Goal: Task Accomplishment & Management: Manage account settings

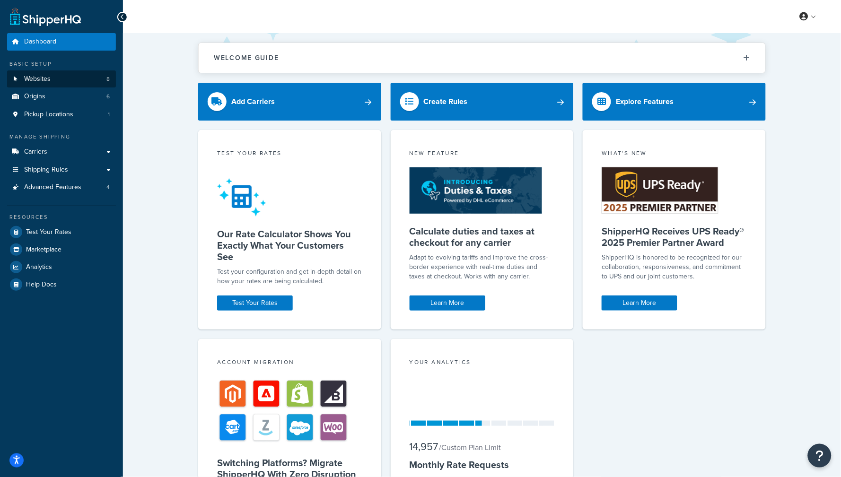
click at [78, 76] on link "Websites 8" at bounding box center [61, 80] width 109 height 18
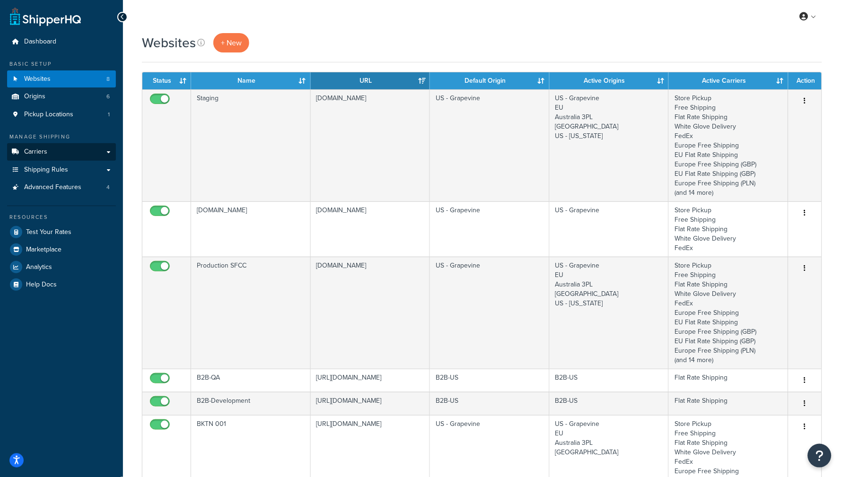
click at [57, 155] on link "Carriers" at bounding box center [61, 152] width 109 height 18
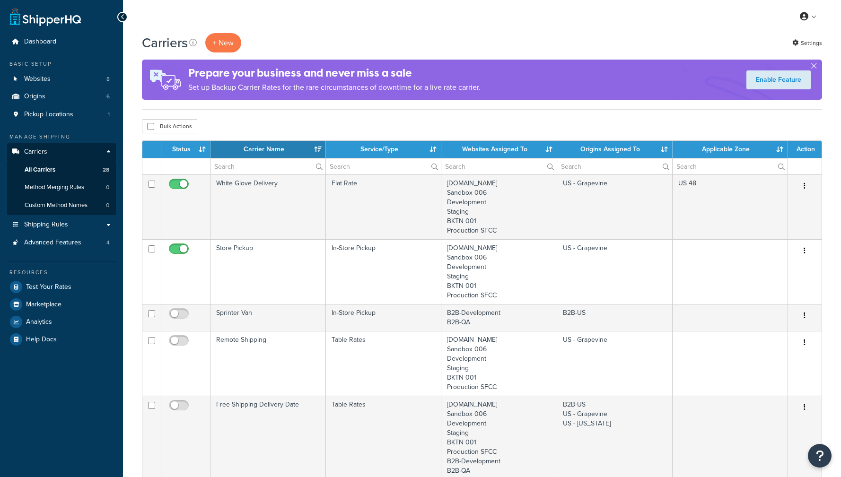
select select "15"
click at [70, 118] on link "Pickup Locations 1" at bounding box center [61, 115] width 109 height 18
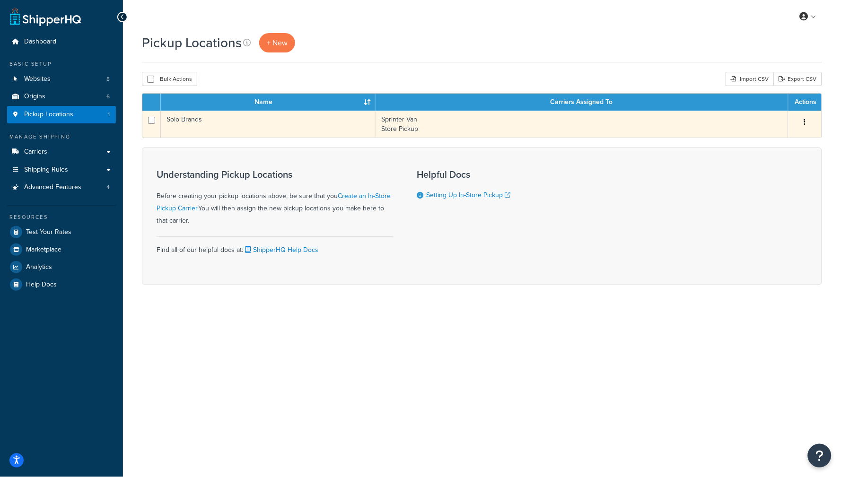
click at [265, 126] on td "Solo Brands" at bounding box center [268, 124] width 215 height 27
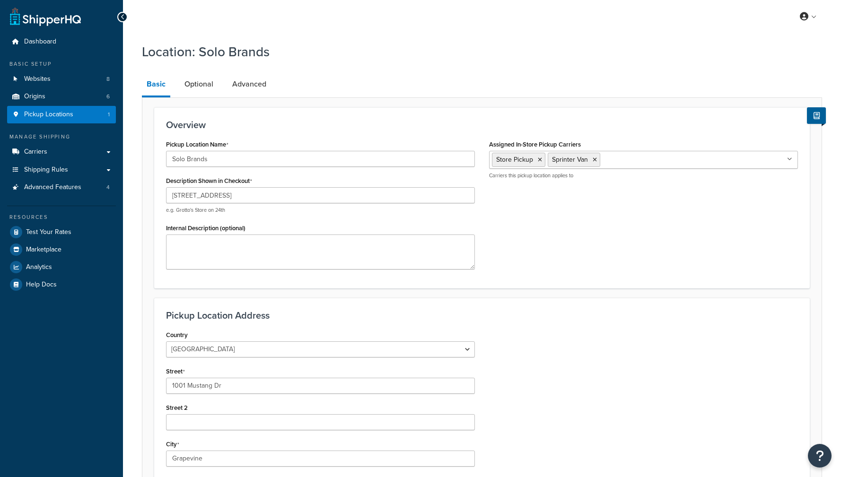
select select "43"
click at [196, 90] on link "Optional" at bounding box center [199, 84] width 38 height 23
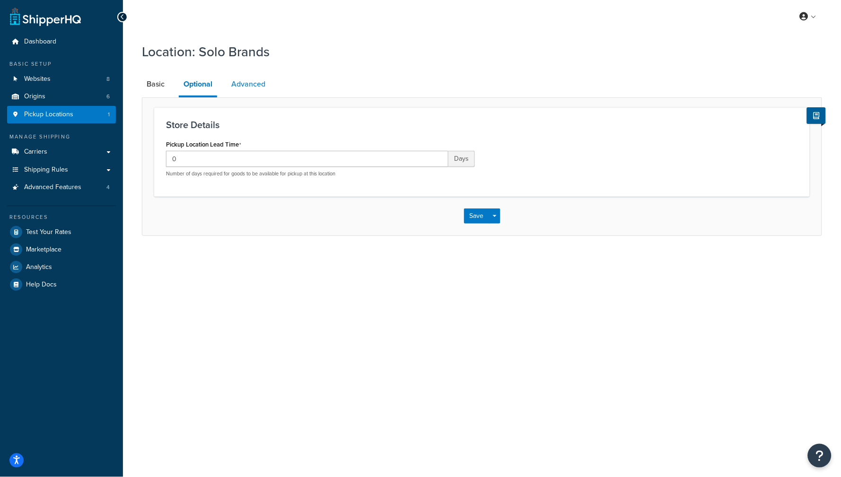
click at [264, 88] on link "Advanced" at bounding box center [249, 84] width 44 height 23
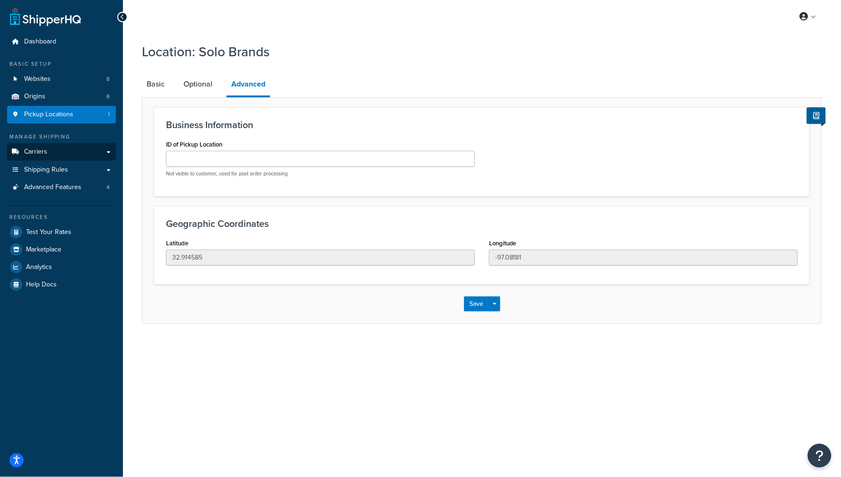
click at [54, 153] on link "Carriers" at bounding box center [61, 152] width 109 height 18
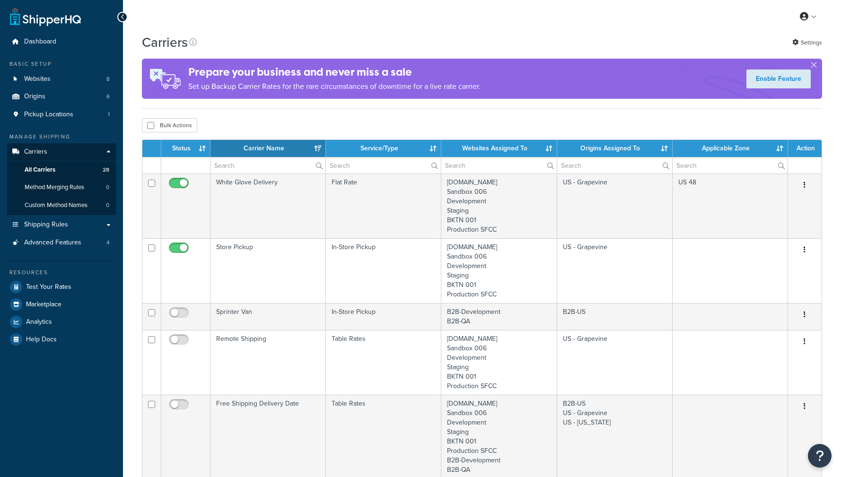
select select "15"
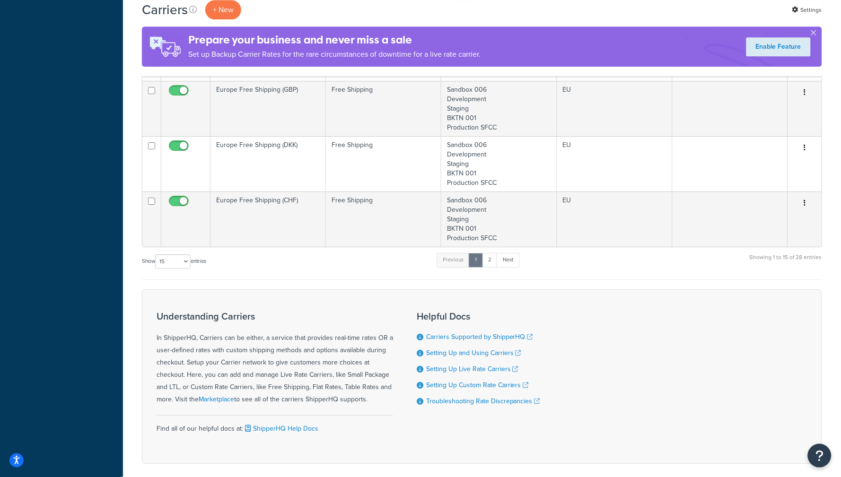
scroll to position [810, 0]
click at [488, 255] on link "2" at bounding box center [490, 262] width 16 height 14
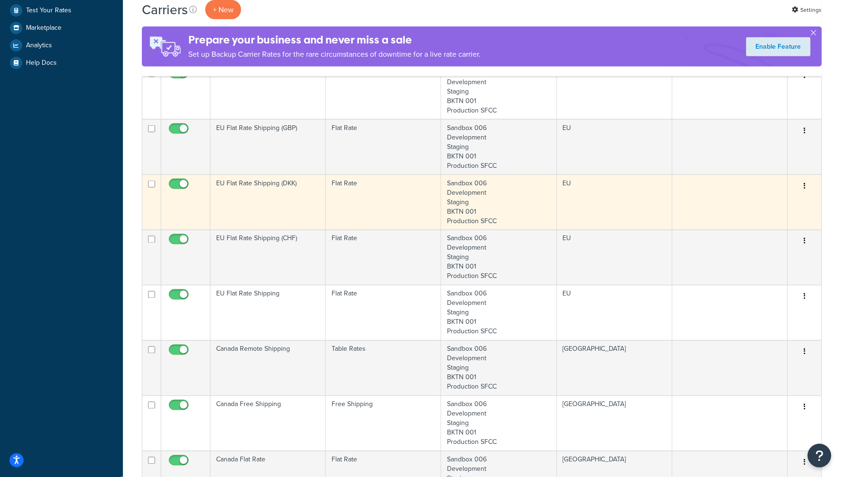
scroll to position [0, 0]
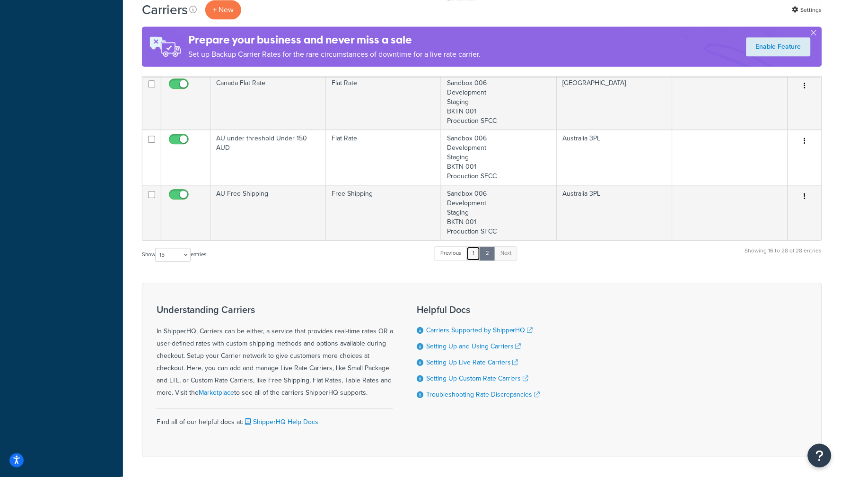
click at [477, 247] on link "1" at bounding box center [474, 254] width 14 height 14
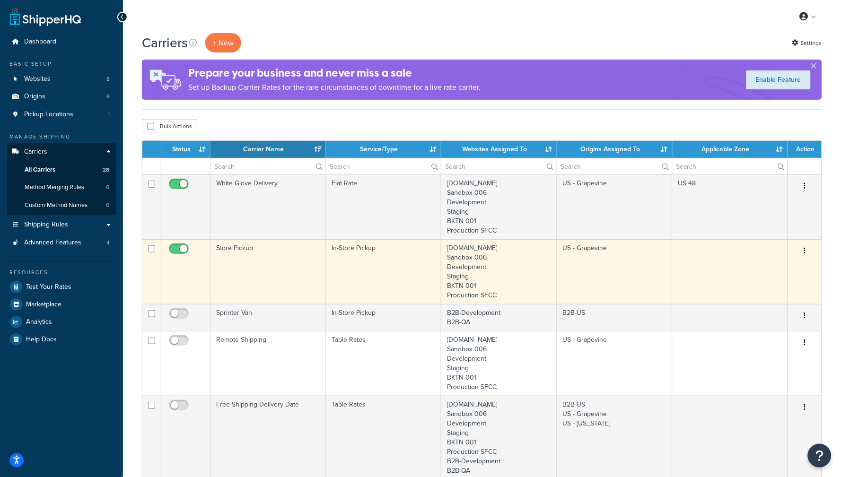
click at [385, 275] on td "In-Store Pickup" at bounding box center [383, 271] width 115 height 65
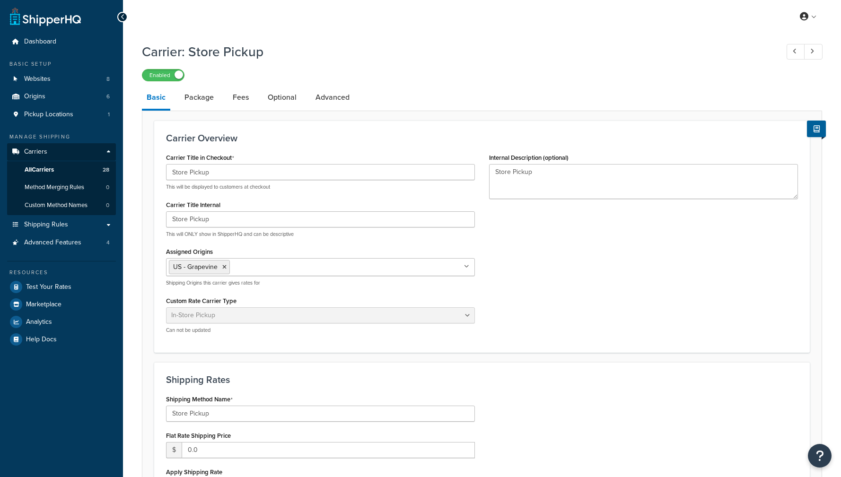
select select "pickup"
click at [323, 93] on link "Advanced" at bounding box center [333, 97] width 44 height 23
select select "false"
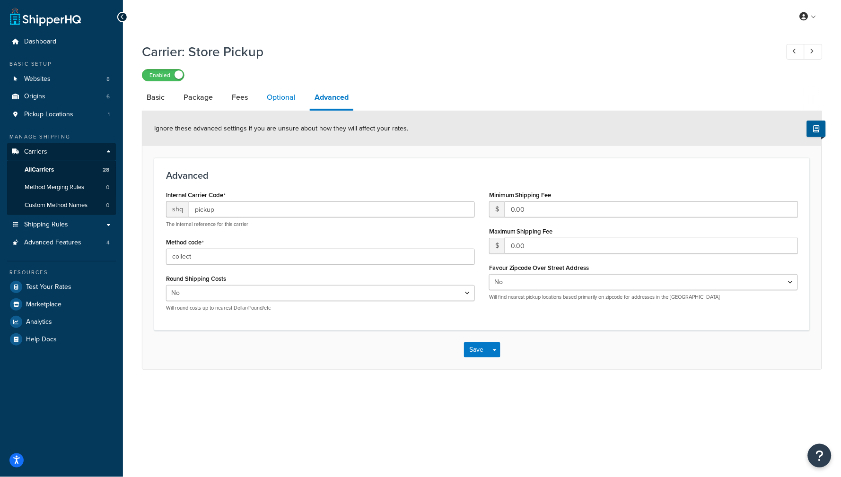
click at [285, 100] on link "Optional" at bounding box center [281, 97] width 38 height 23
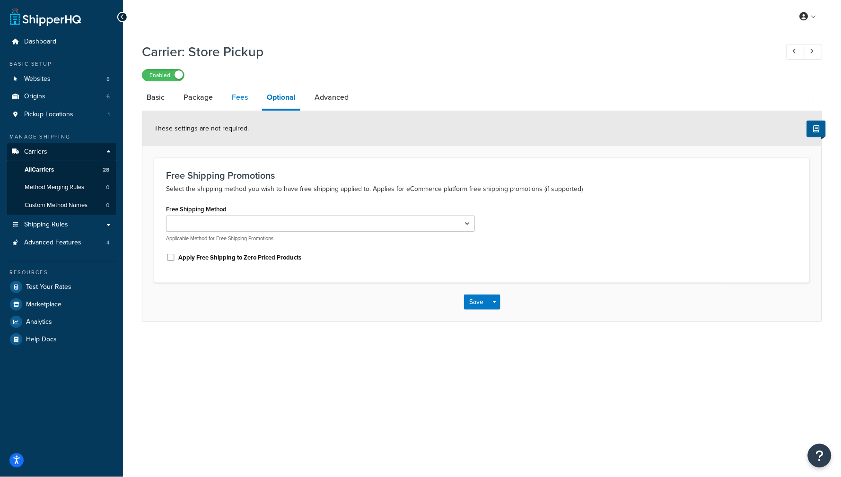
click at [237, 96] on link "Fees" at bounding box center [240, 97] width 26 height 23
select select "AFTER"
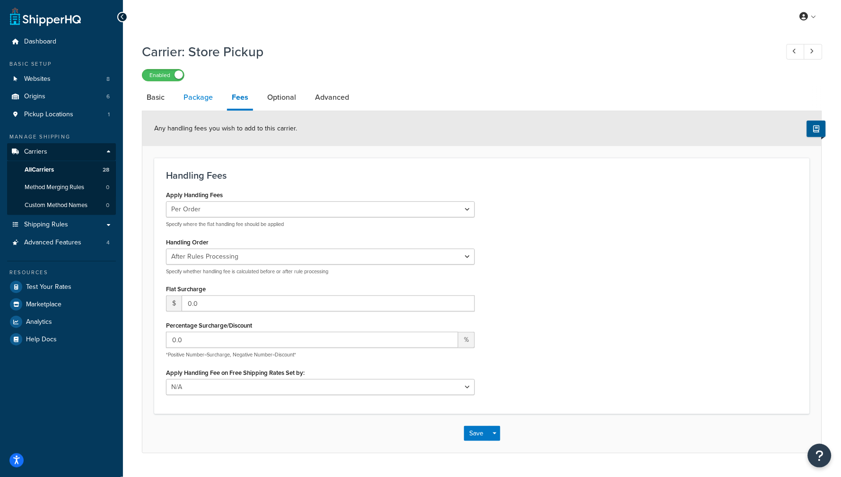
click at [197, 99] on link "Package" at bounding box center [198, 97] width 39 height 23
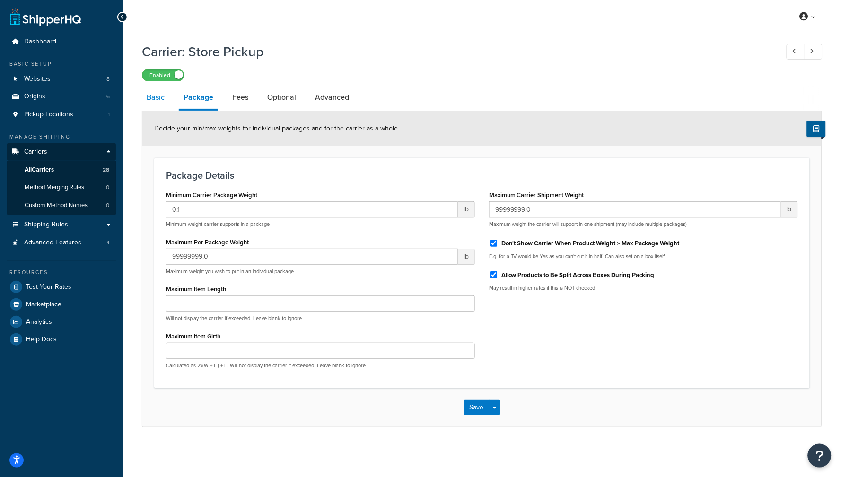
click at [162, 99] on link "Basic" at bounding box center [155, 97] width 27 height 23
select select "pickup"
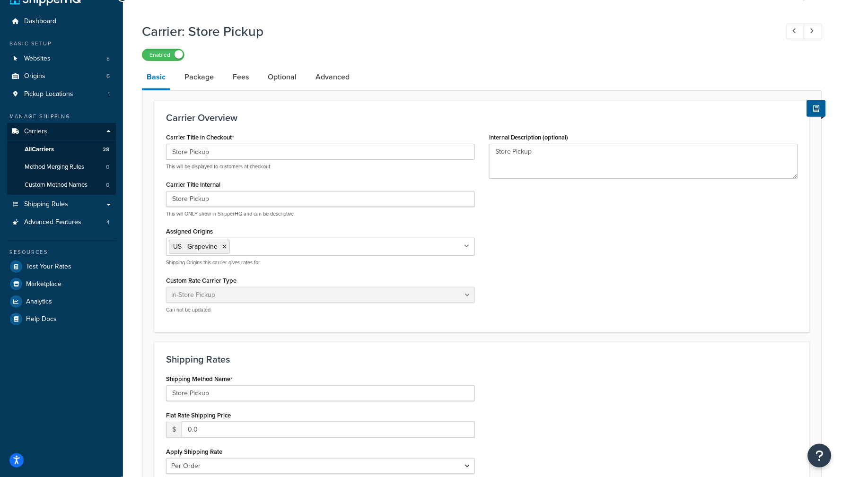
scroll to position [15, 0]
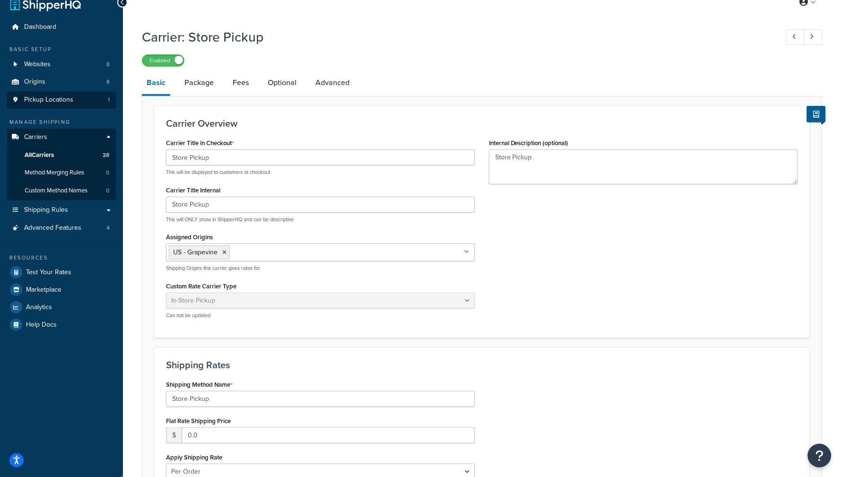
click at [70, 96] on span "Pickup Locations" at bounding box center [48, 100] width 49 height 8
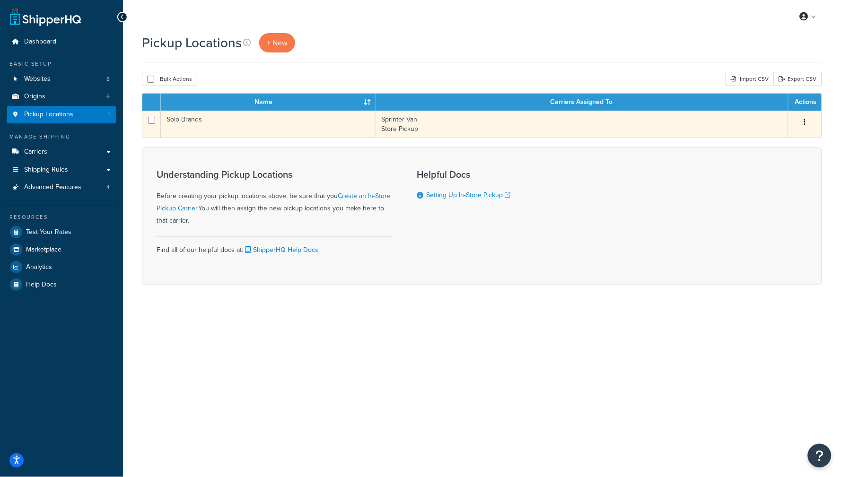
click at [220, 131] on td "Solo Brands" at bounding box center [268, 124] width 215 height 27
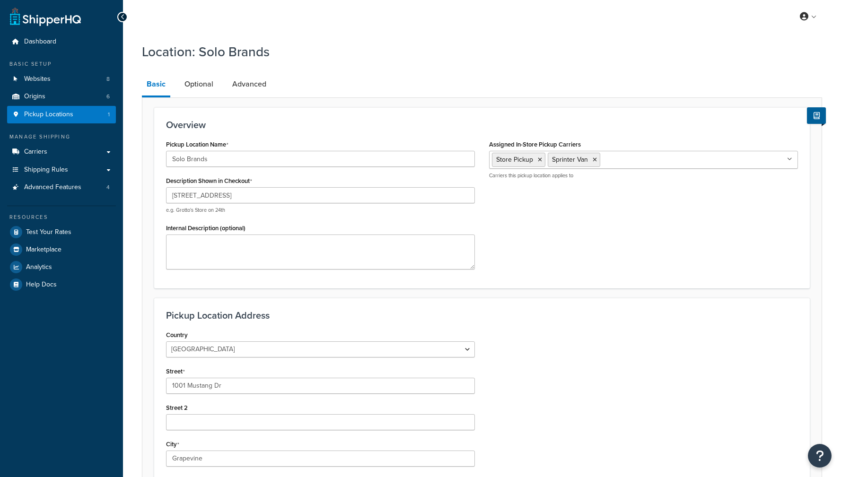
select select "43"
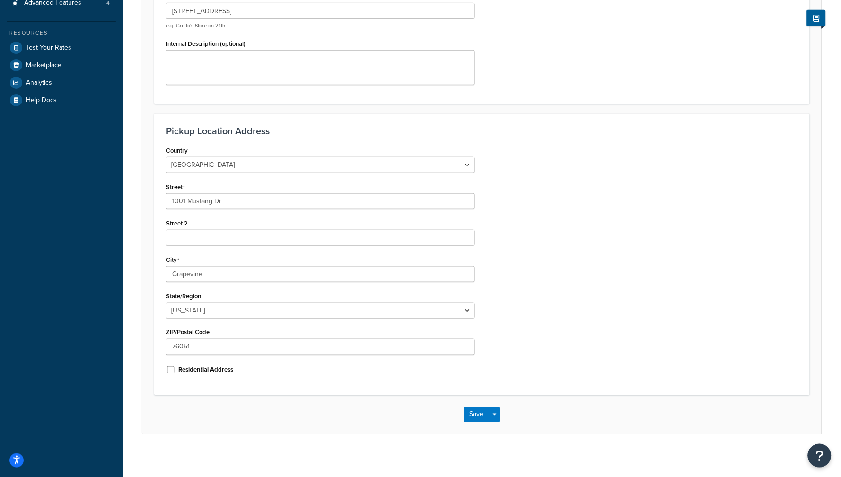
scroll to position [184, 0]
